Goal: Entertainment & Leisure: Browse casually

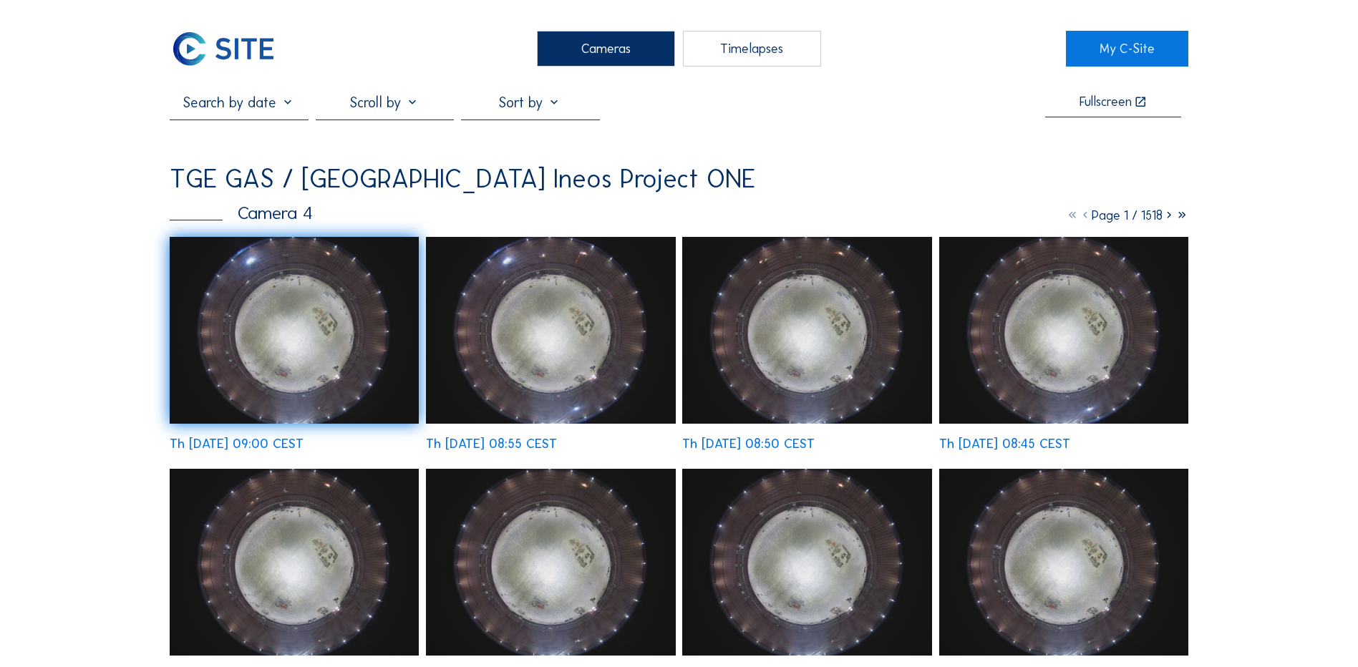
click at [575, 39] on div "Cameras" at bounding box center [606, 49] width 138 height 36
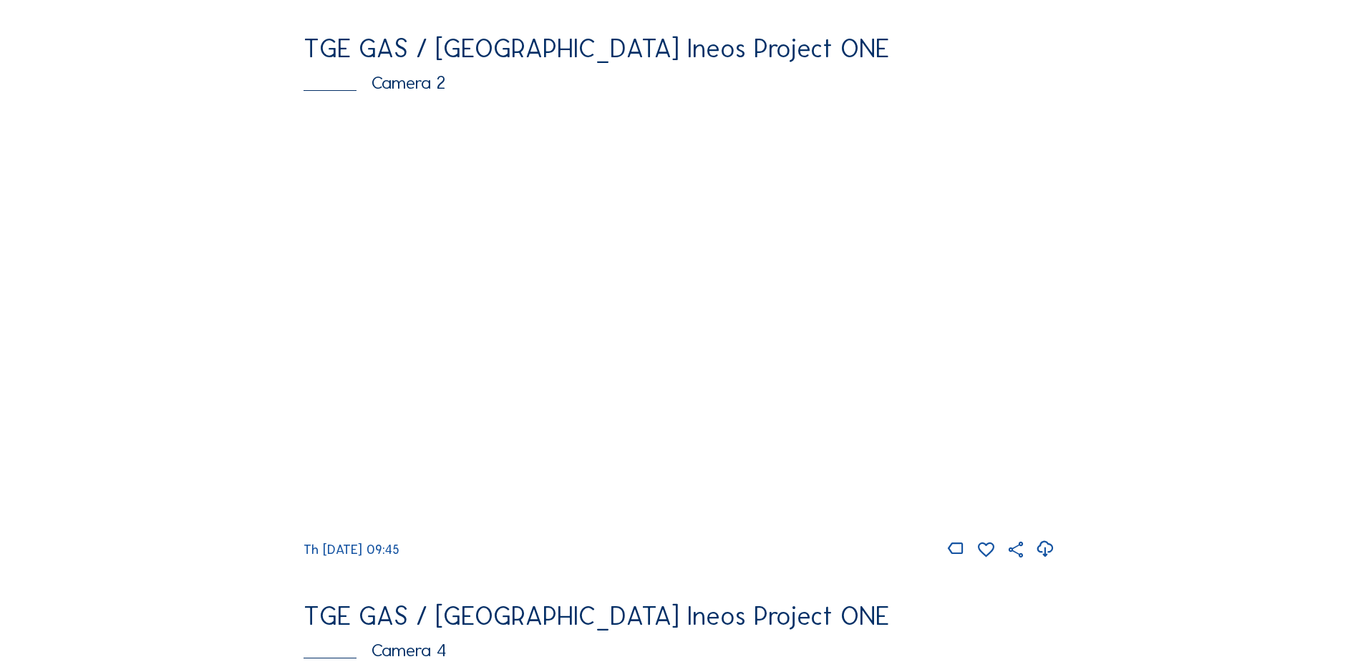
scroll to position [716, 0]
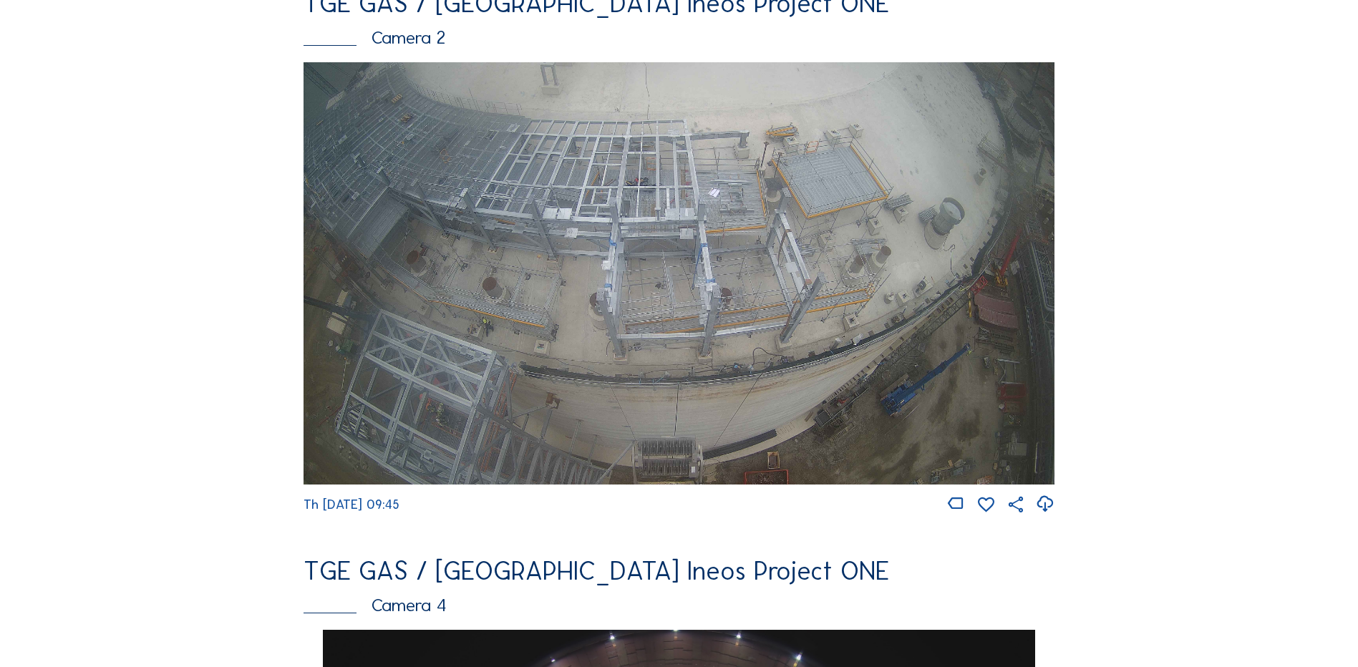
click at [388, 295] on img at bounding box center [679, 273] width 751 height 423
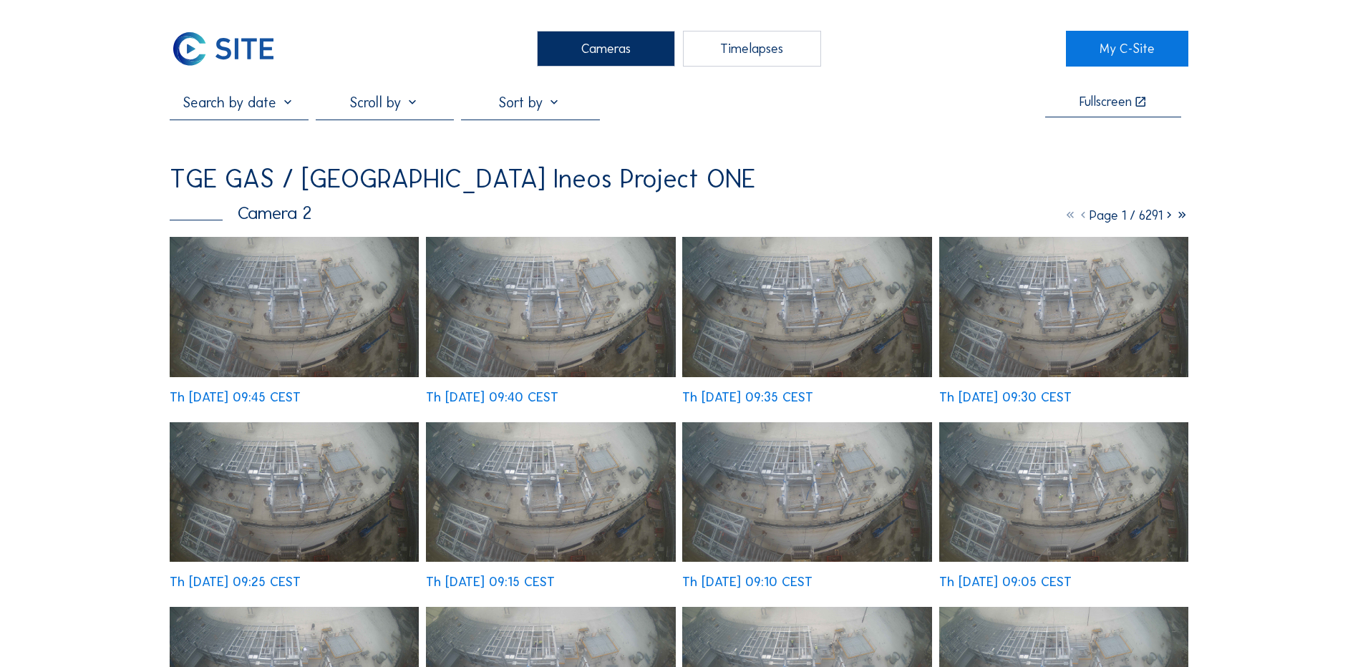
click at [269, 314] on img at bounding box center [294, 307] width 249 height 140
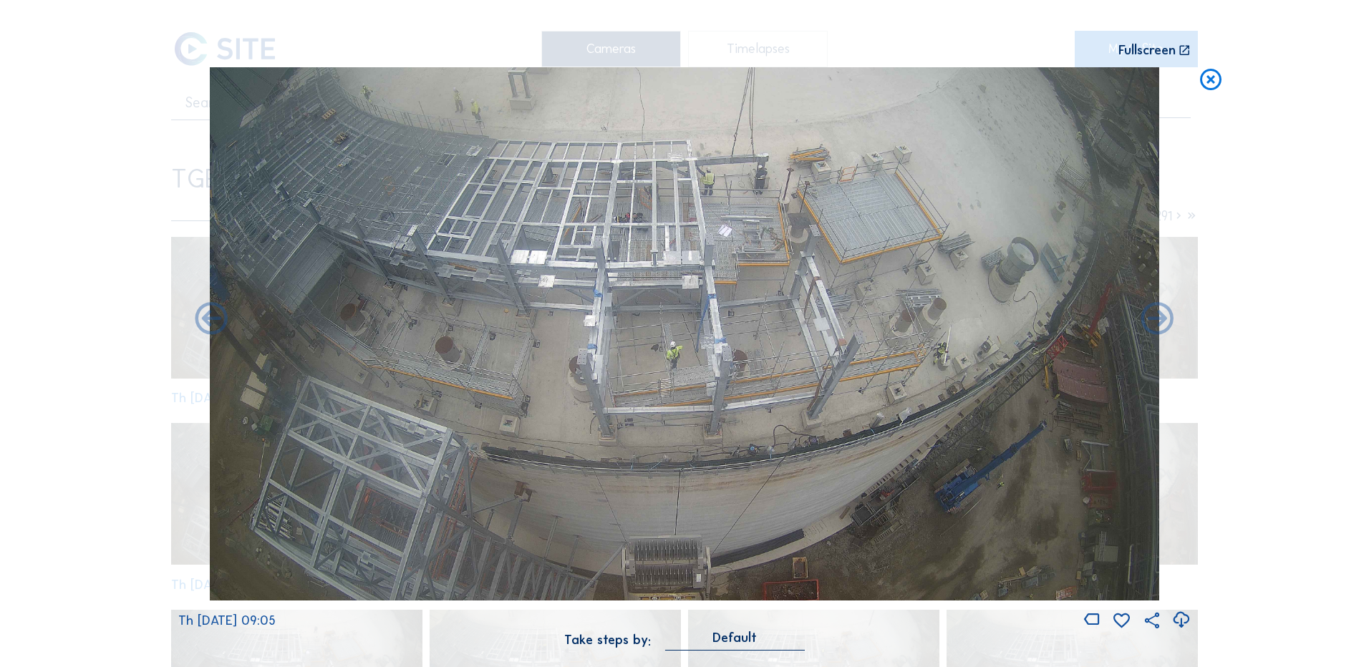
click at [1174, 620] on icon at bounding box center [1181, 621] width 19 height 24
click at [1313, 402] on div "Scroll to travel through time | Press 'Alt' Button + Scroll to Zoom | Click and…" at bounding box center [684, 333] width 1369 height 667
click at [1205, 85] on icon at bounding box center [1211, 80] width 26 height 26
